Goal: Complete application form

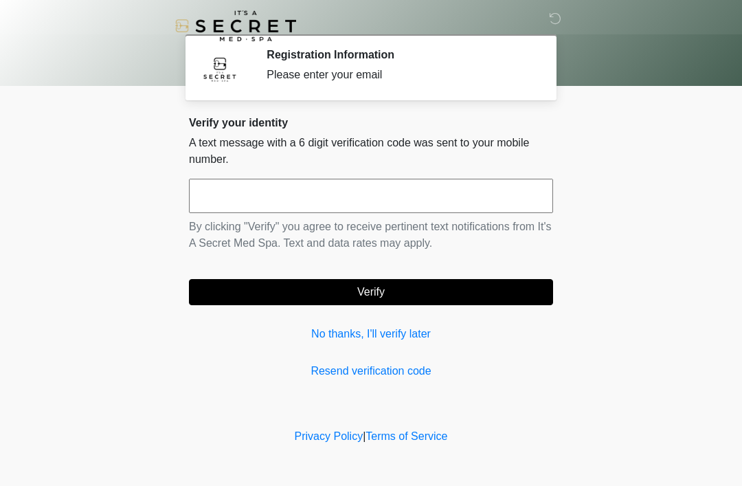
click at [515, 203] on input "text" at bounding box center [371, 196] width 364 height 34
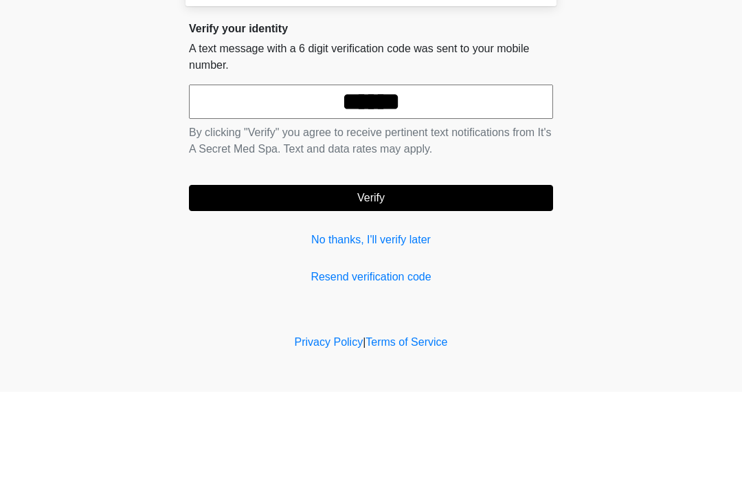
type input "******"
click at [284, 279] on button "Verify" at bounding box center [371, 292] width 364 height 26
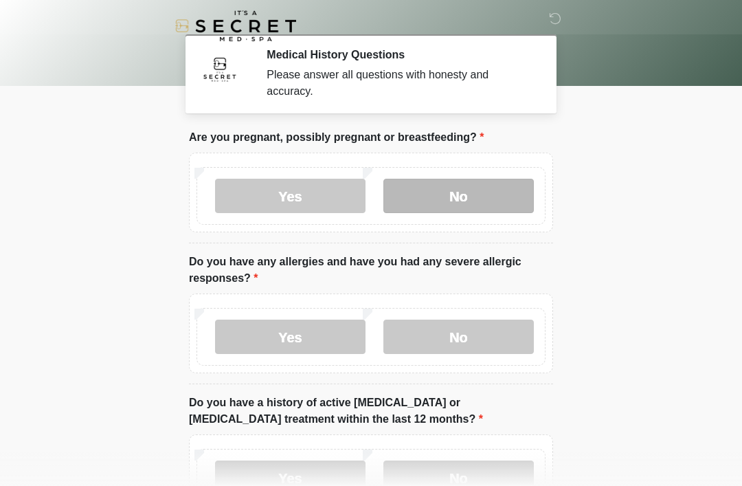
click at [464, 205] on label "No" at bounding box center [458, 196] width 150 height 34
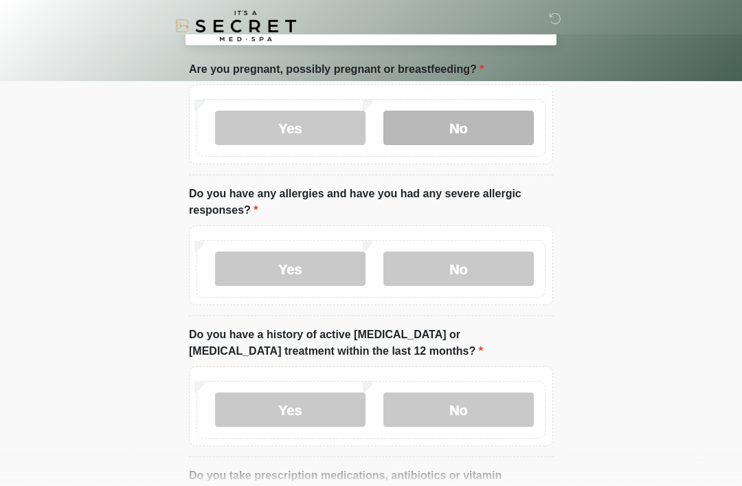
scroll to position [71, 0]
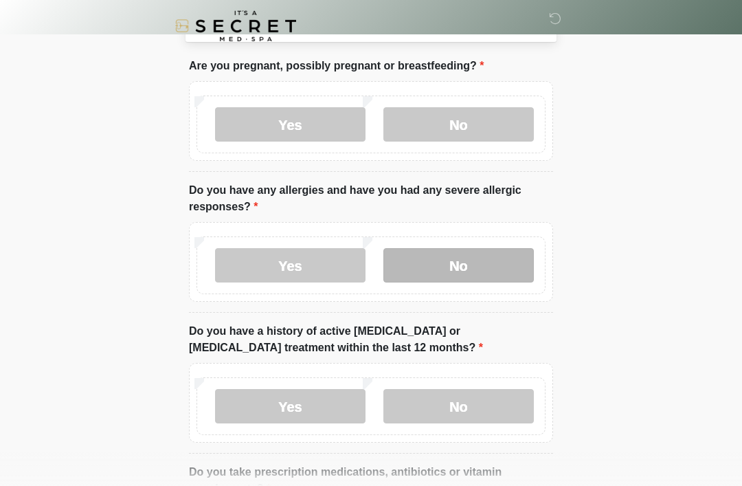
click at [468, 278] on label "No" at bounding box center [458, 265] width 150 height 34
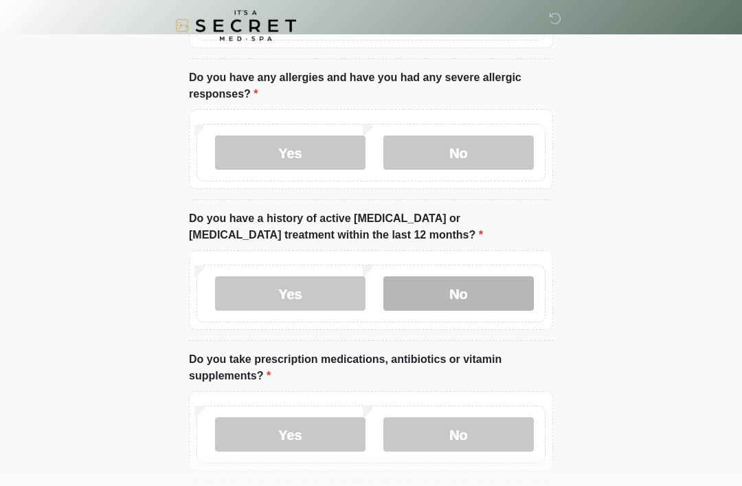
click at [517, 304] on label "No" at bounding box center [458, 294] width 150 height 34
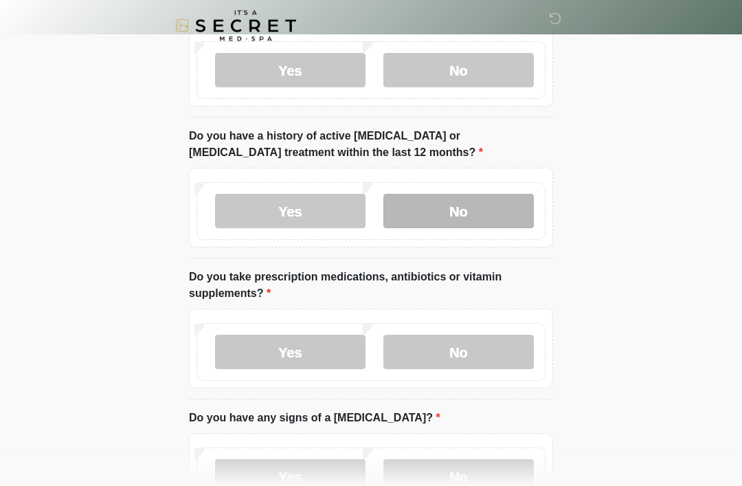
scroll to position [279, 0]
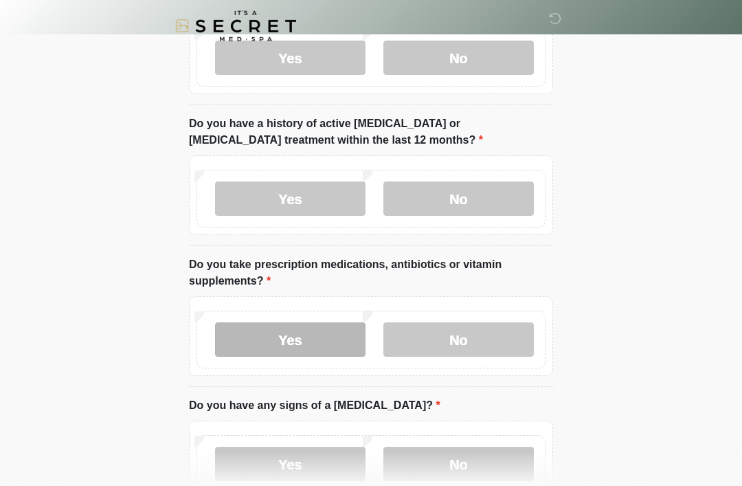
click at [325, 339] on label "Yes" at bounding box center [290, 339] width 150 height 34
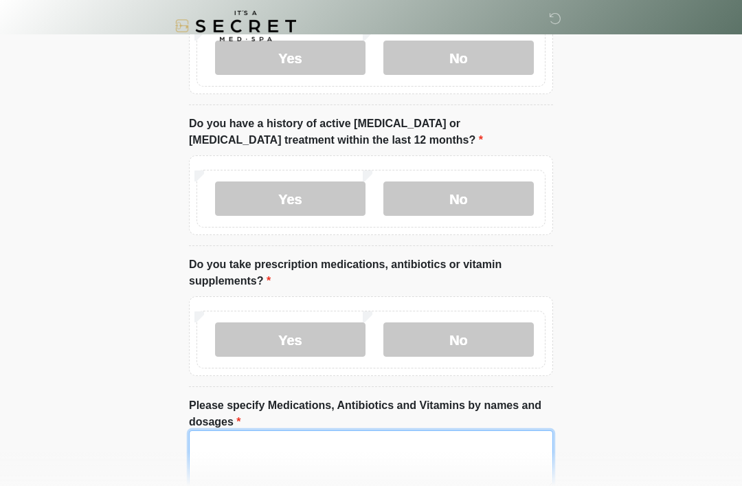
click at [262, 460] on textarea "Please specify Medications, Antibiotics and Vitamins by names and dosages" at bounding box center [371, 459] width 364 height 59
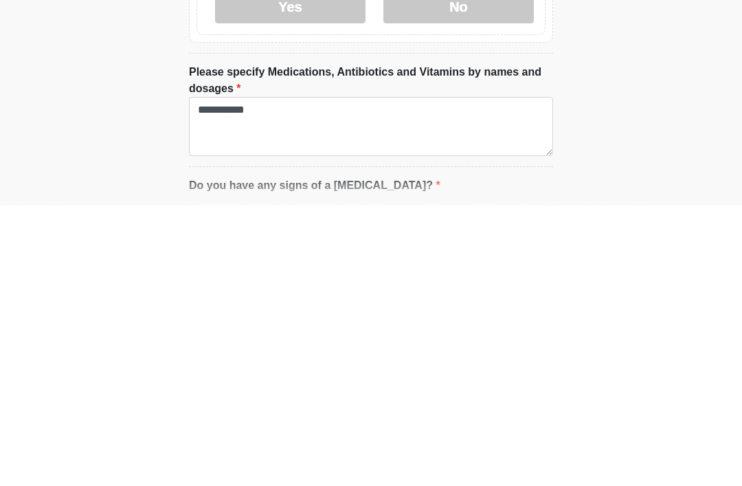
scroll to position [613, 0]
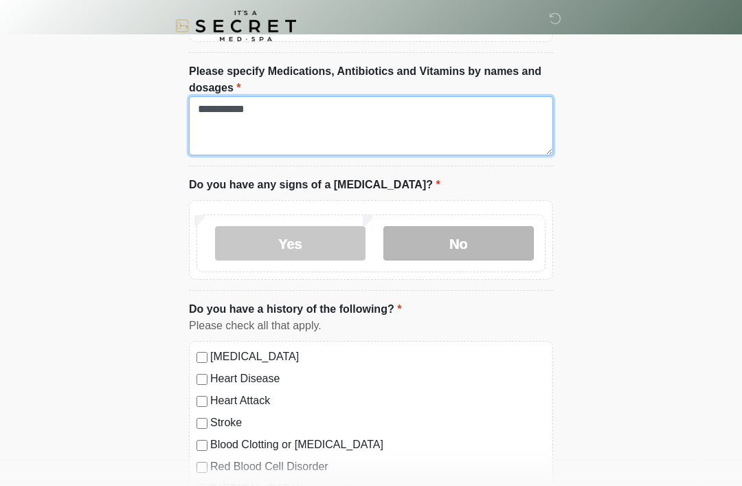
type textarea "**********"
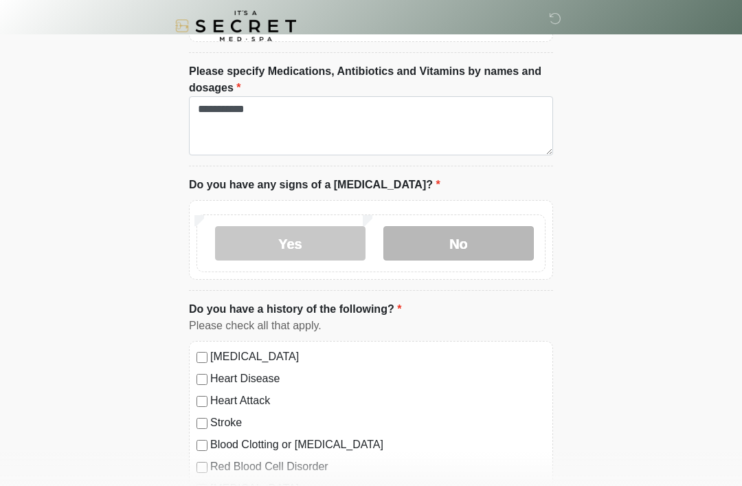
click at [463, 243] on label "No" at bounding box center [458, 243] width 150 height 34
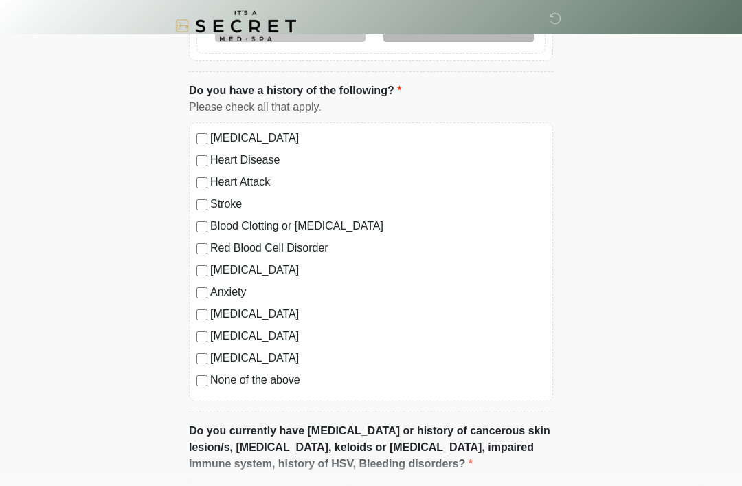
scroll to position [834, 0]
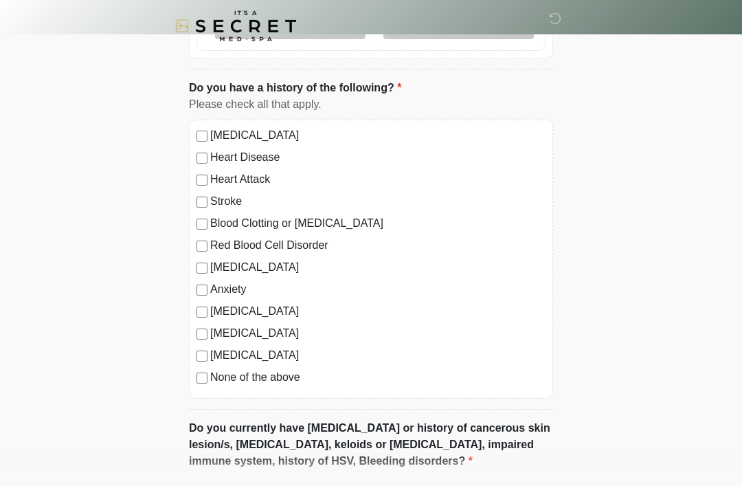
click at [212, 374] on label "None of the above" at bounding box center [377, 377] width 335 height 16
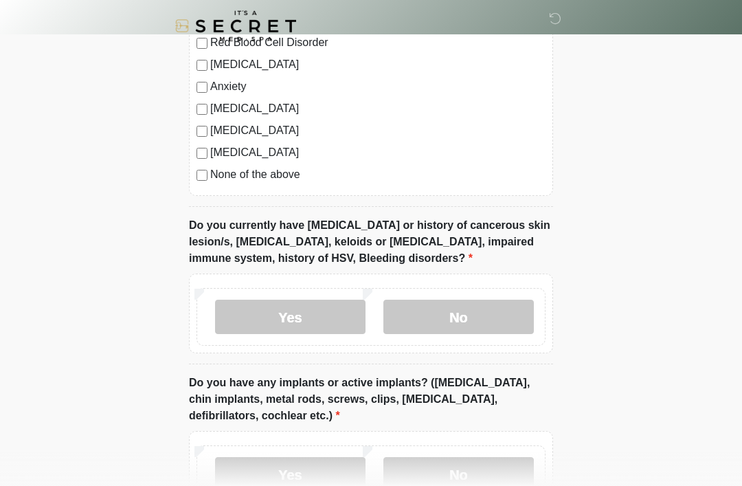
scroll to position [1038, 0]
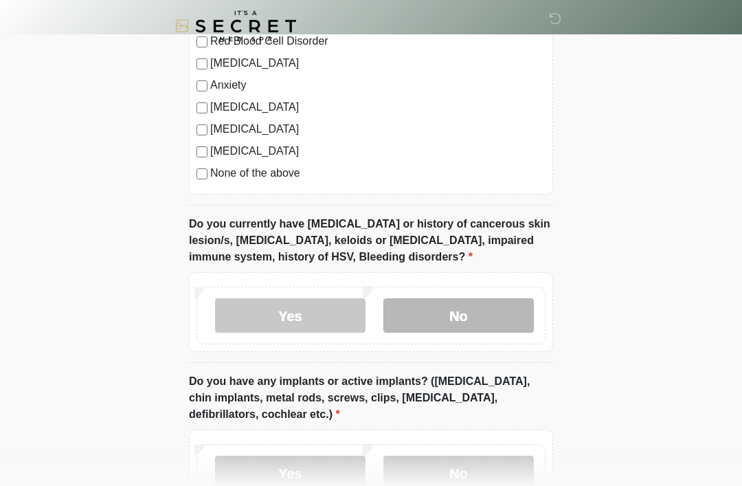
click at [480, 327] on label "No" at bounding box center [458, 315] width 150 height 34
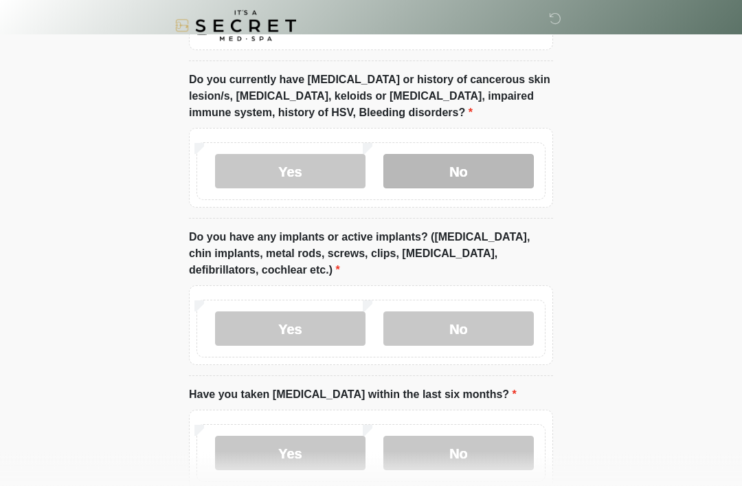
scroll to position [1185, 0]
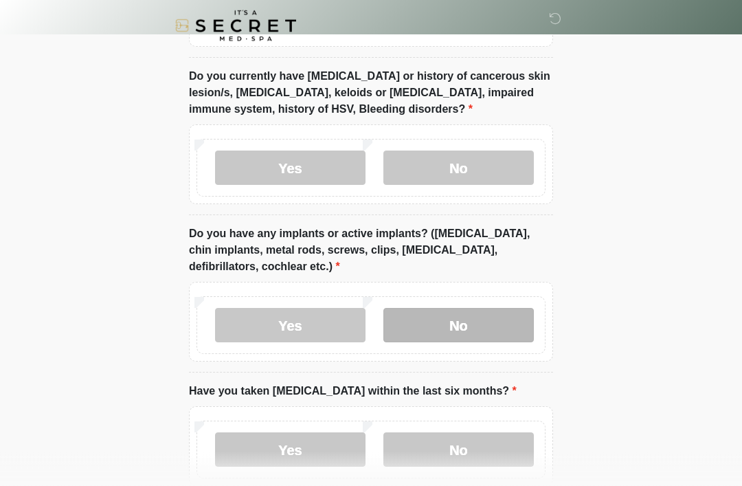
click at [473, 339] on label "No" at bounding box center [458, 326] width 150 height 34
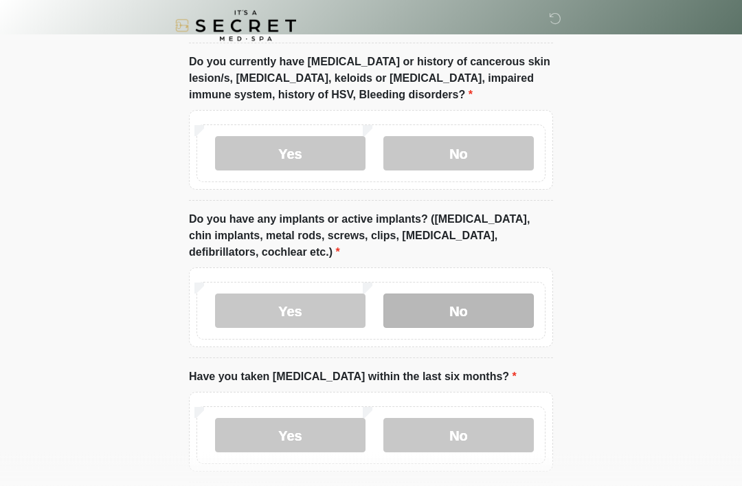
scroll to position [1261, 0]
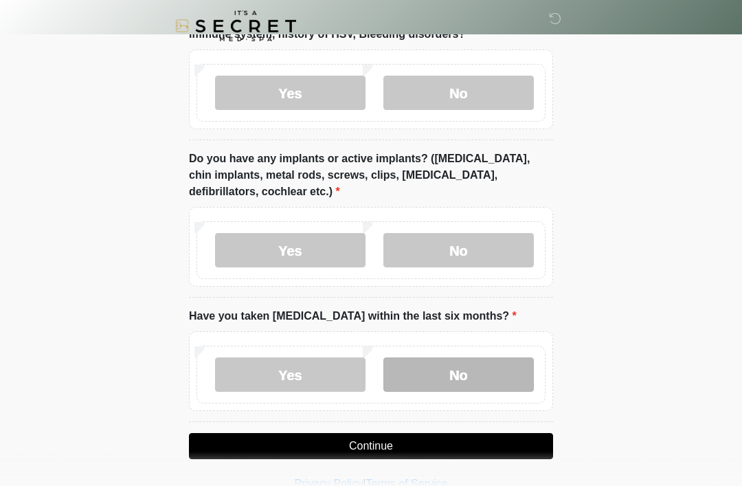
click at [440, 381] on label "No" at bounding box center [458, 374] width 150 height 34
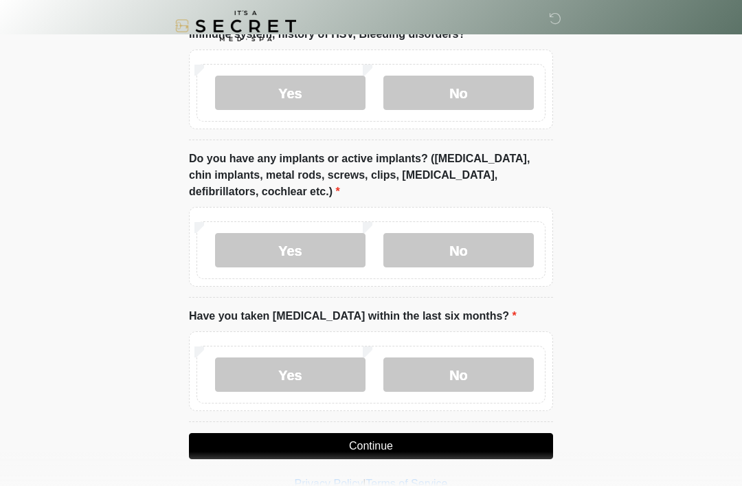
click at [374, 449] on button "Continue" at bounding box center [371, 446] width 364 height 26
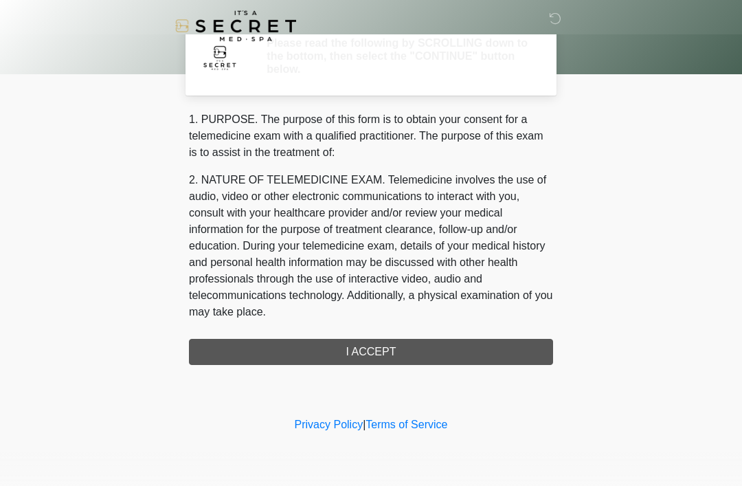
scroll to position [0, 0]
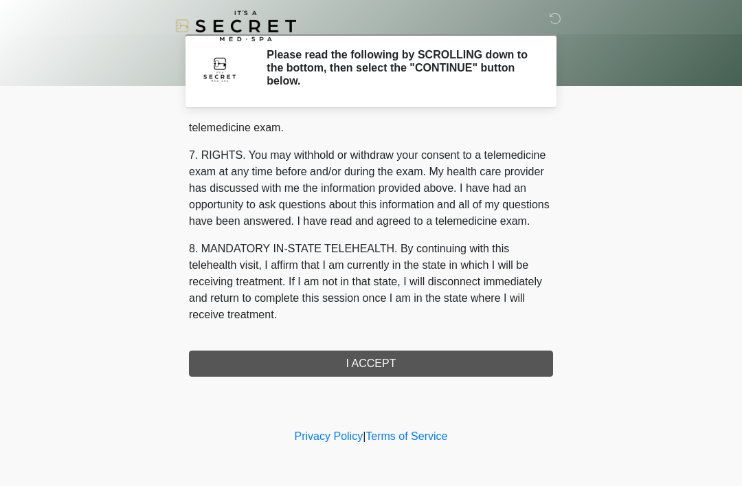
click at [424, 385] on div "‎ ‎ Please read the following by SCROLLING down to the bottom, then select the …" at bounding box center [371, 213] width 412 height 398
click at [423, 385] on div "‎ ‎ Please read the following by SCROLLING down to the bottom, then select the …" at bounding box center [371, 213] width 412 height 398
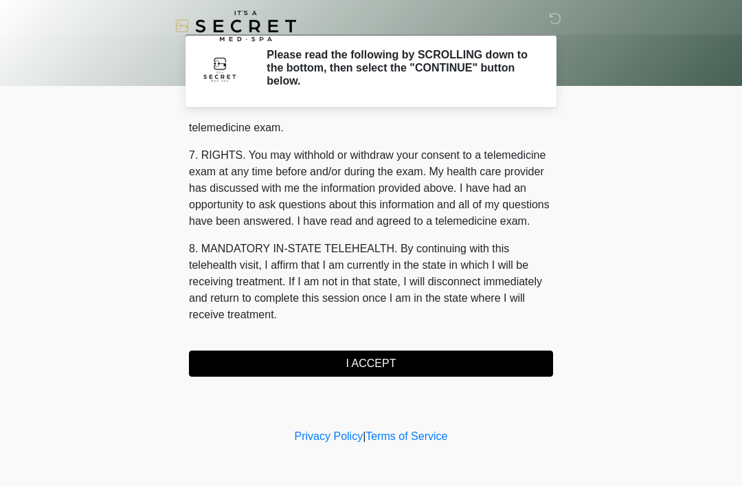
scroll to position [586, 0]
click at [420, 367] on button "I ACCEPT" at bounding box center [371, 363] width 364 height 26
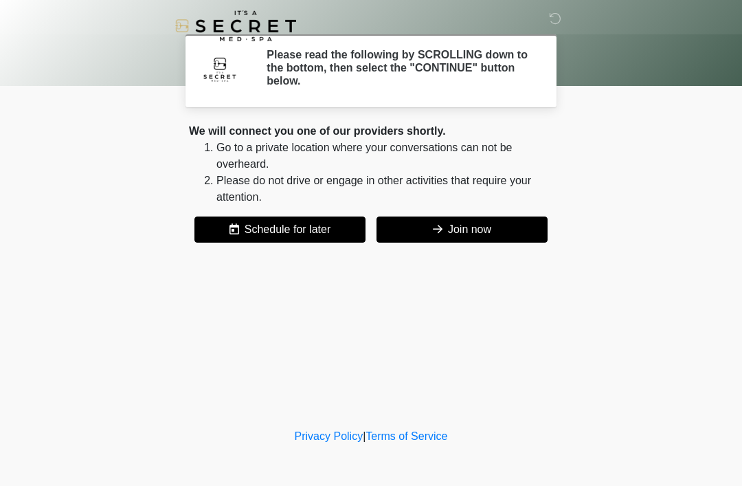
click at [457, 367] on div "‎ ‎ Please read the following by SCROLLING down to the bottom, then select the …" at bounding box center [371, 213] width 412 height 398
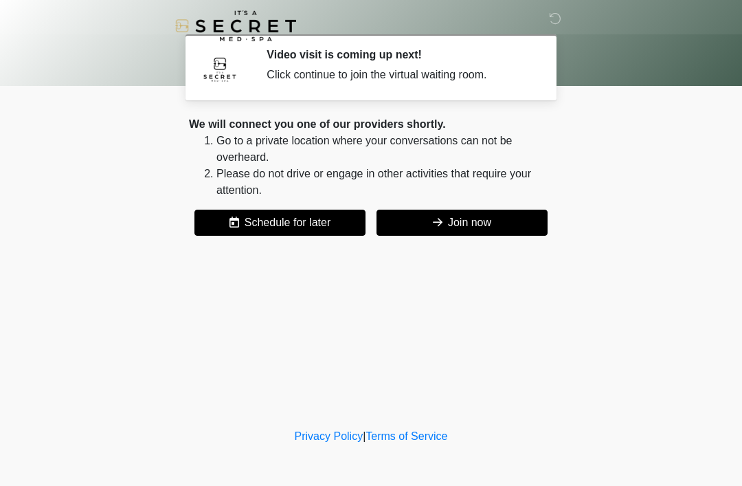
click at [455, 226] on button "Join now" at bounding box center [462, 223] width 171 height 26
